Goal: Navigation & Orientation: Find specific page/section

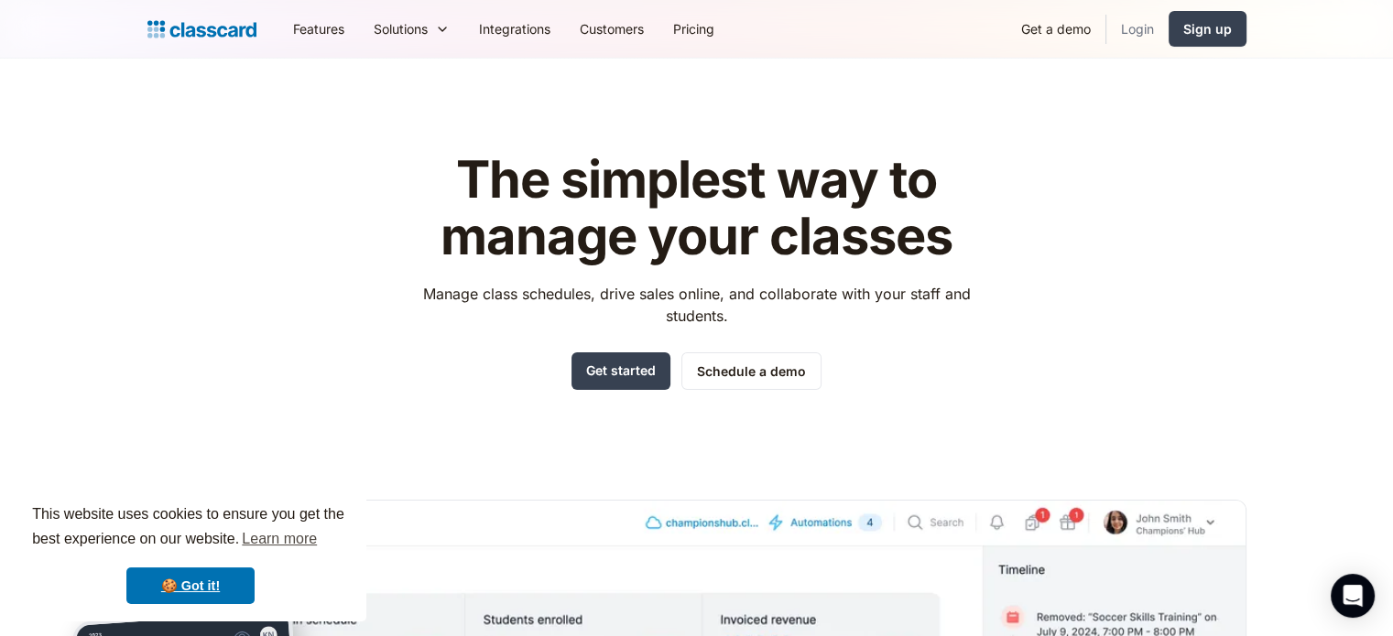
click at [1132, 32] on link "Login" at bounding box center [1137, 28] width 62 height 41
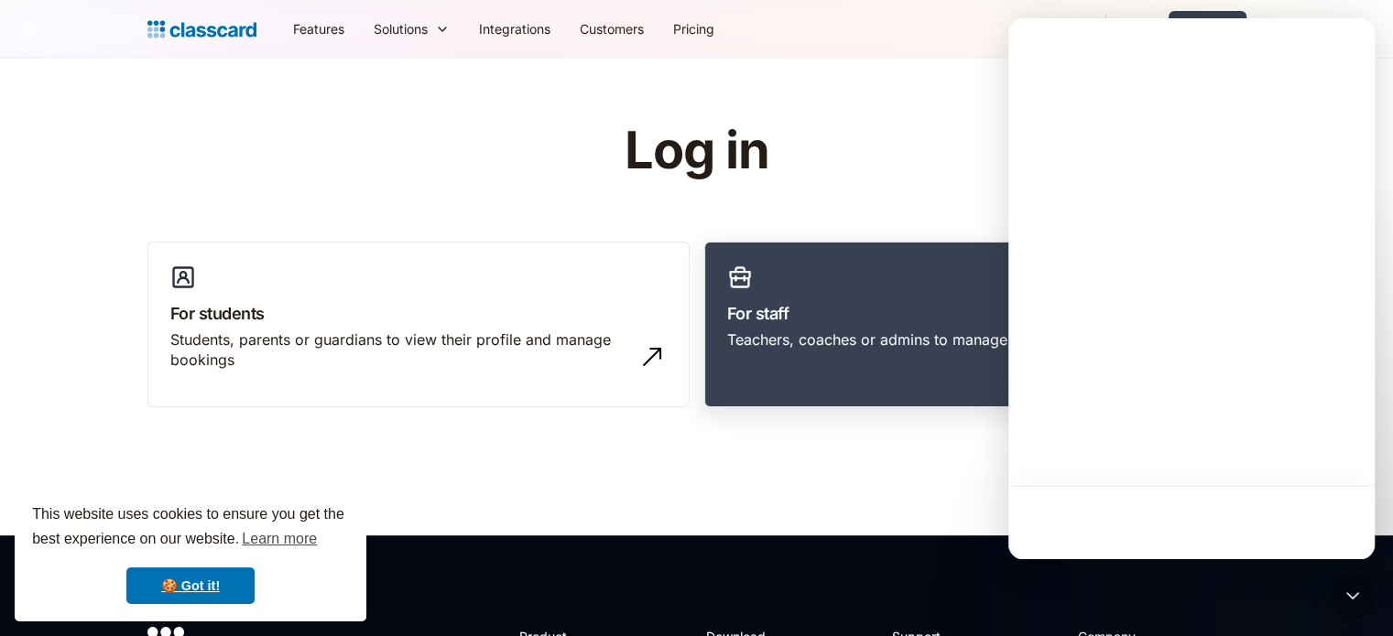
click at [806, 320] on h3 "For staff" at bounding box center [975, 313] width 496 height 25
